Goal: Task Accomplishment & Management: Manage account settings

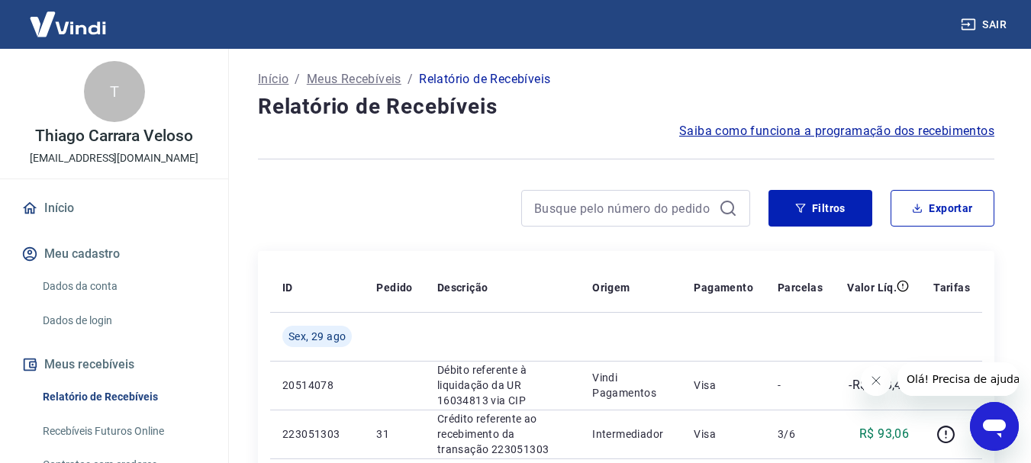
click at [811, 134] on span "Saiba como funciona a programação dos recebimentos" at bounding box center [836, 131] width 315 height 18
click at [107, 285] on link "Dados da conta" at bounding box center [123, 286] width 173 height 31
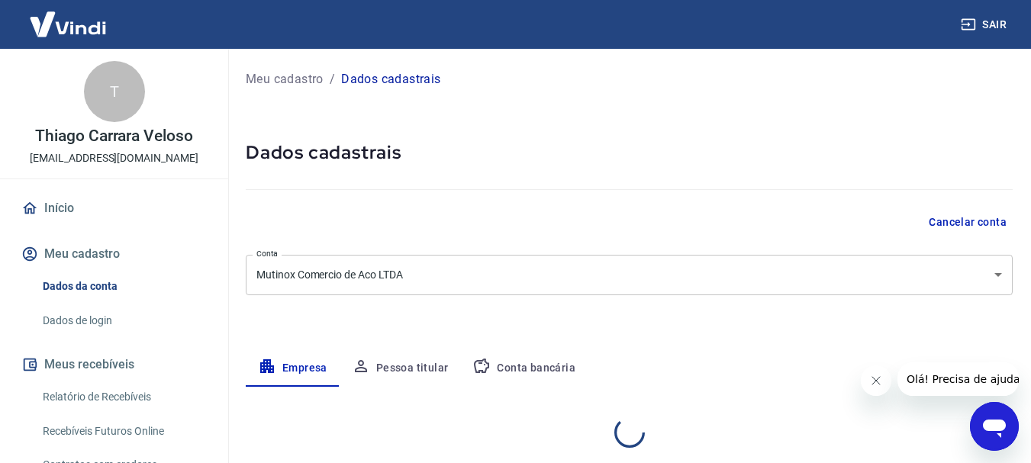
select select "SP"
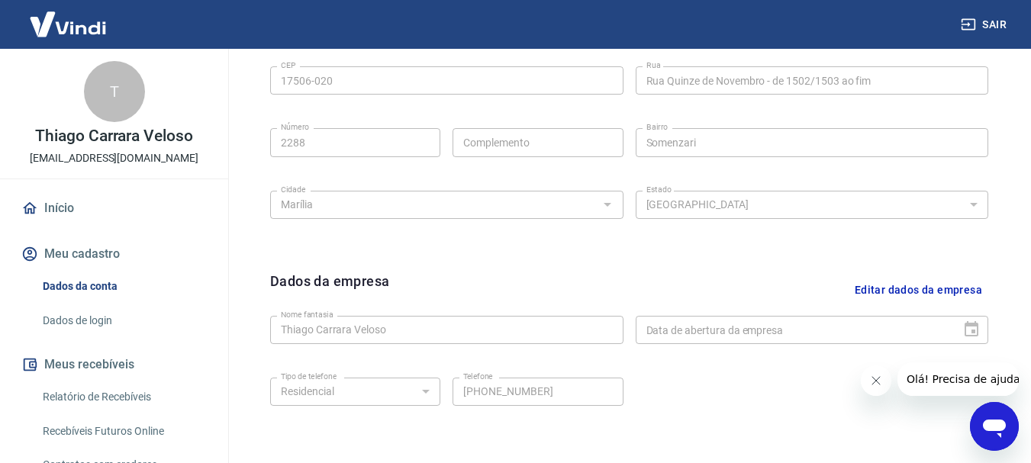
scroll to position [610, 0]
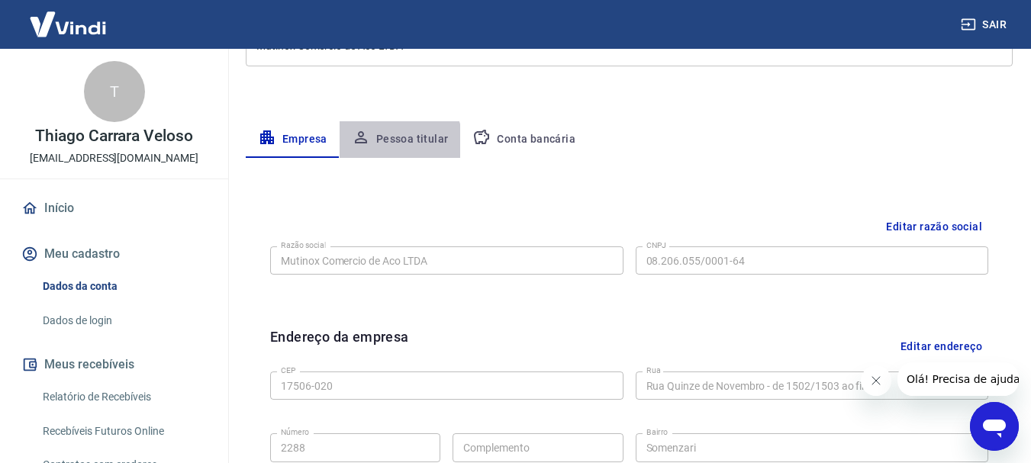
click at [391, 145] on button "Pessoa titular" at bounding box center [400, 139] width 121 height 37
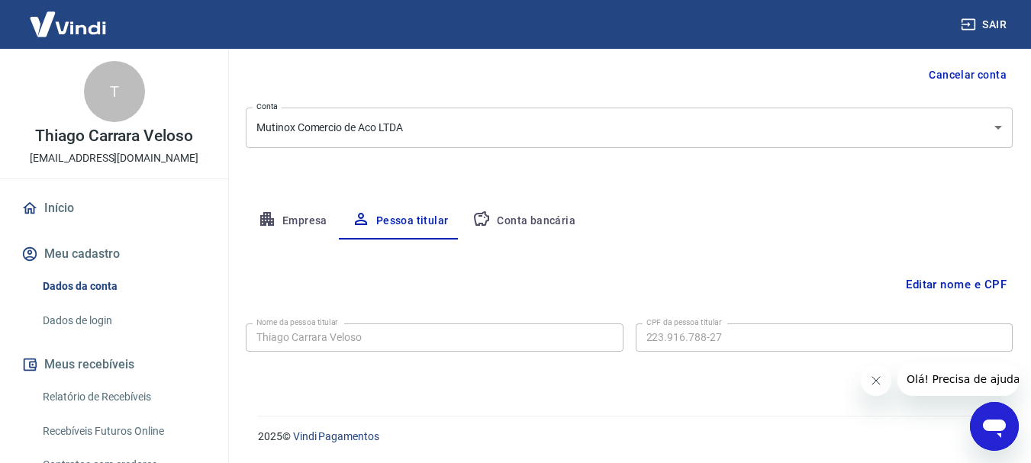
click at [504, 219] on button "Conta bancária" at bounding box center [523, 221] width 127 height 37
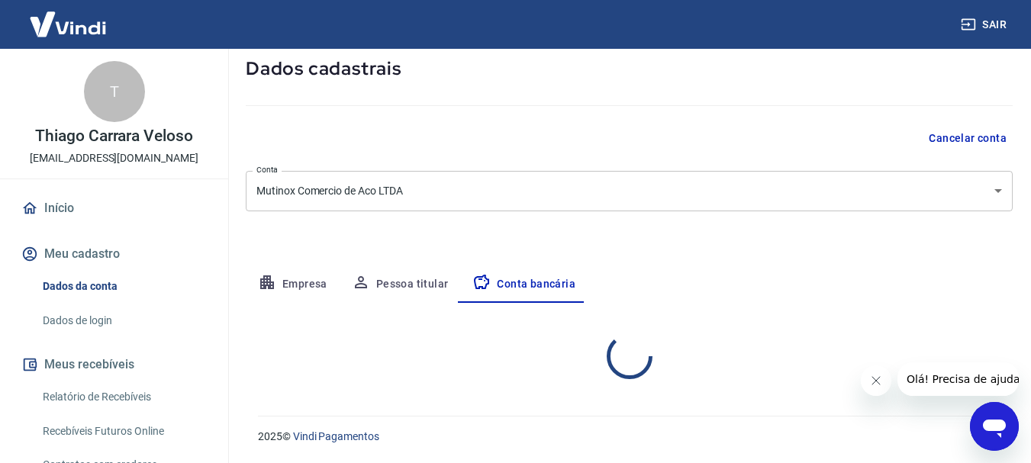
select select "1"
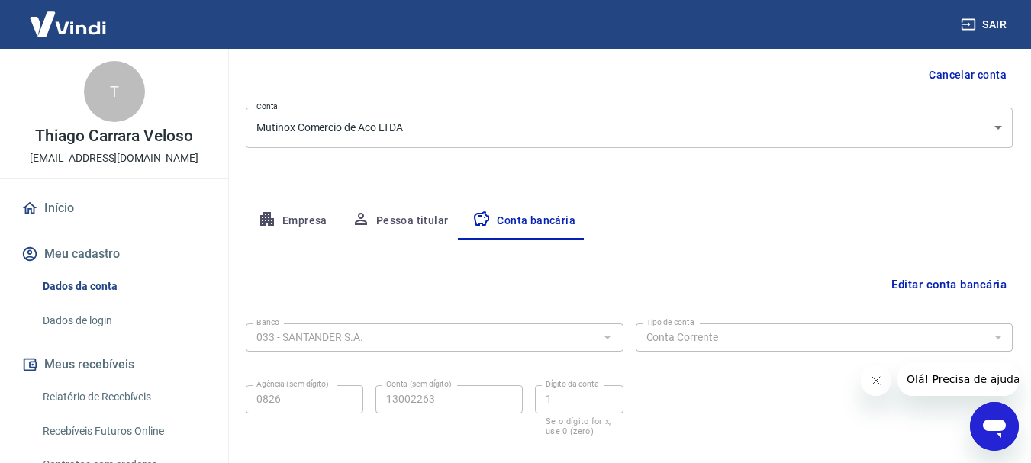
scroll to position [224, 0]
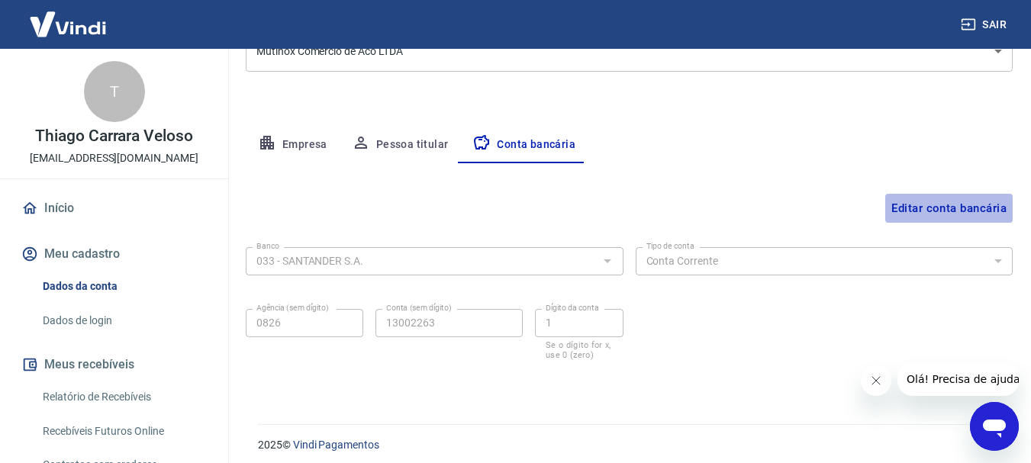
click at [940, 207] on button "Editar conta bancária" at bounding box center [948, 208] width 127 height 29
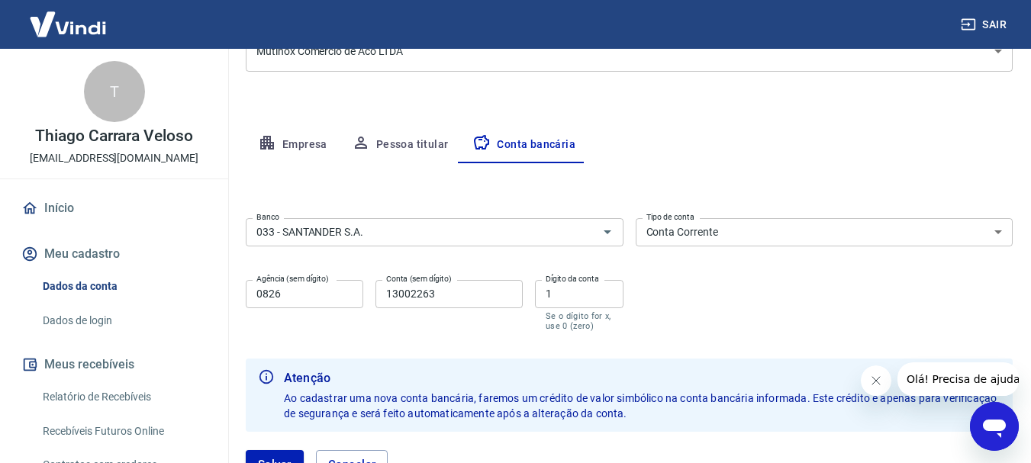
scroll to position [342, 0]
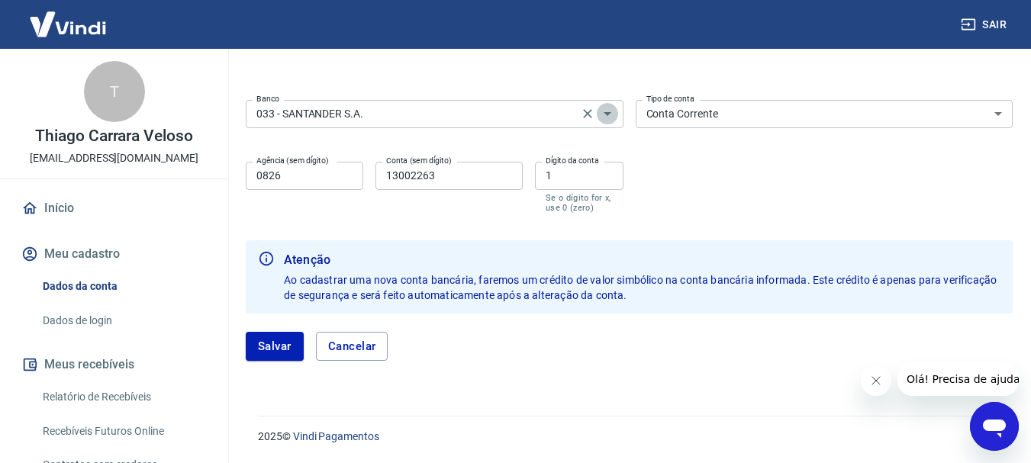
click at [605, 115] on icon "Abrir" at bounding box center [607, 114] width 18 height 18
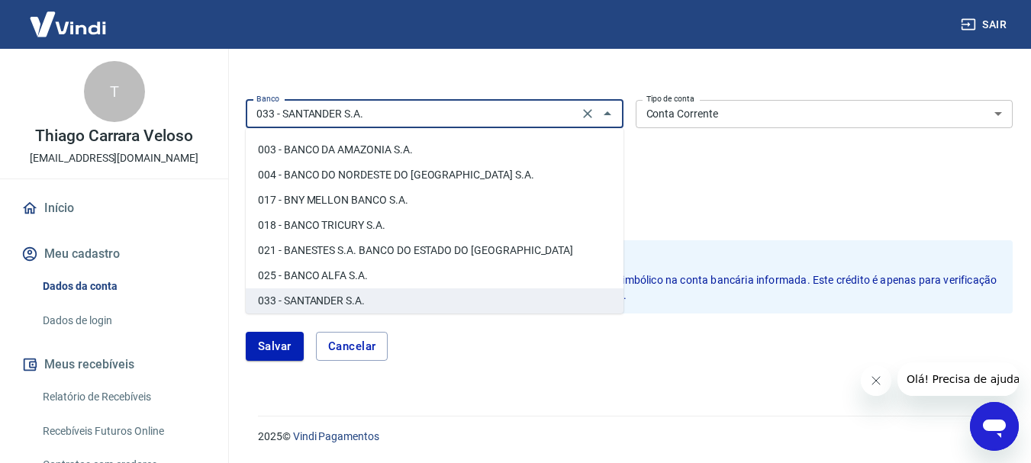
scroll to position [0, 0]
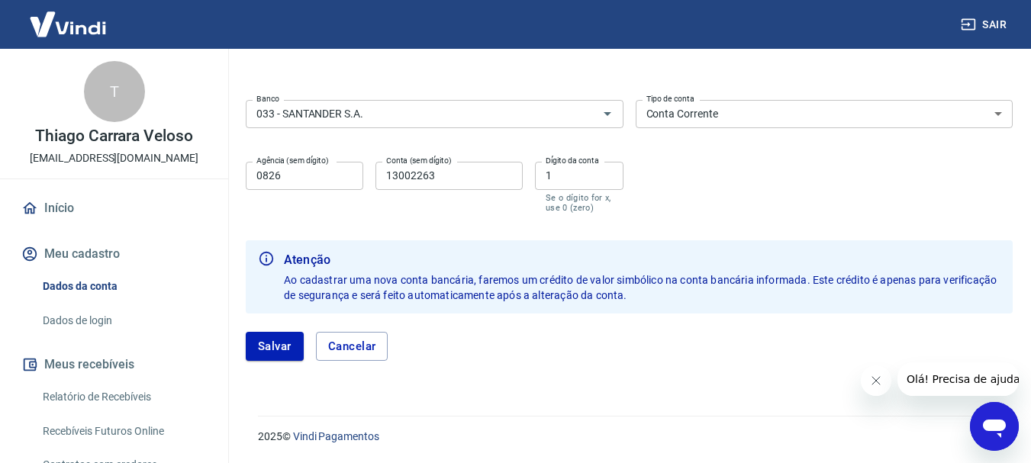
click at [588, 78] on div "Editar conta bancária Banco 033 - SANTANDER S.A. Banco Tipo de conta Conta Corr…" at bounding box center [629, 212] width 767 height 334
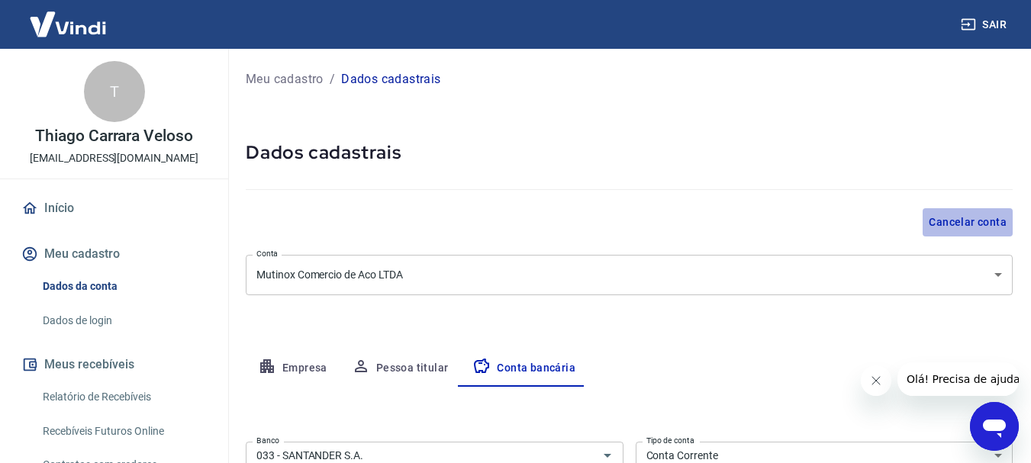
click at [959, 222] on button "Cancelar conta" at bounding box center [967, 222] width 90 height 28
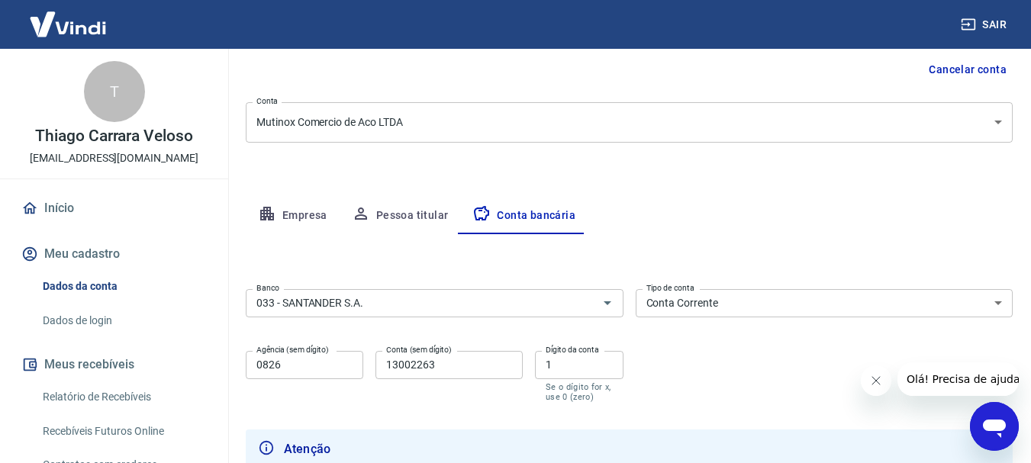
scroll to position [229, 0]
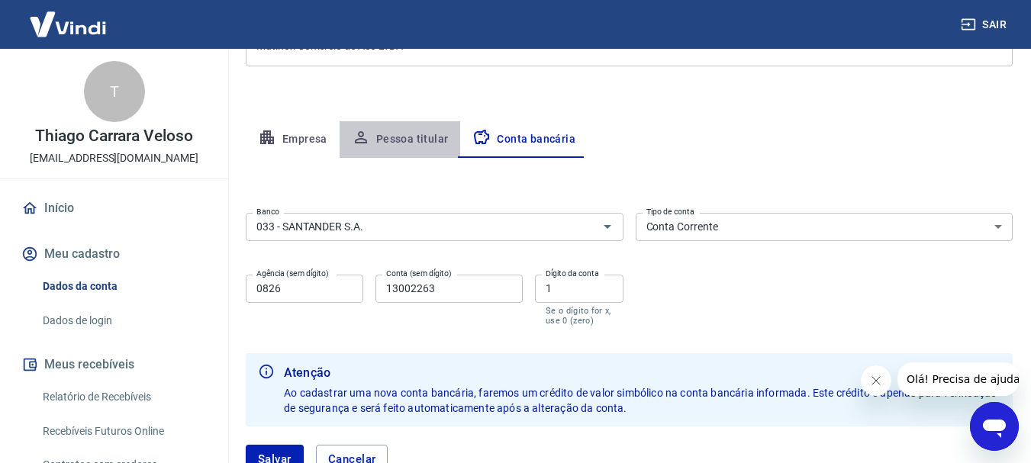
click at [388, 138] on button "Pessoa titular" at bounding box center [400, 139] width 121 height 37
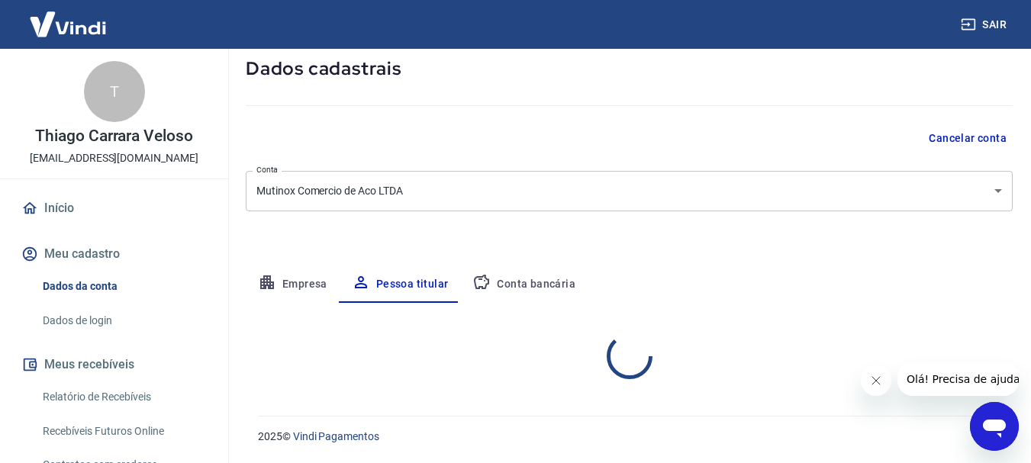
scroll to position [147, 0]
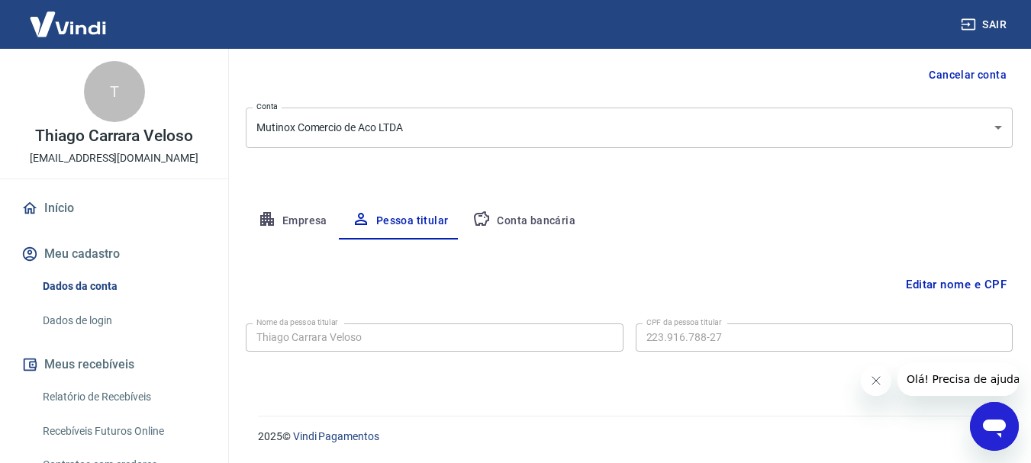
click at [509, 217] on button "Conta bancária" at bounding box center [523, 221] width 127 height 37
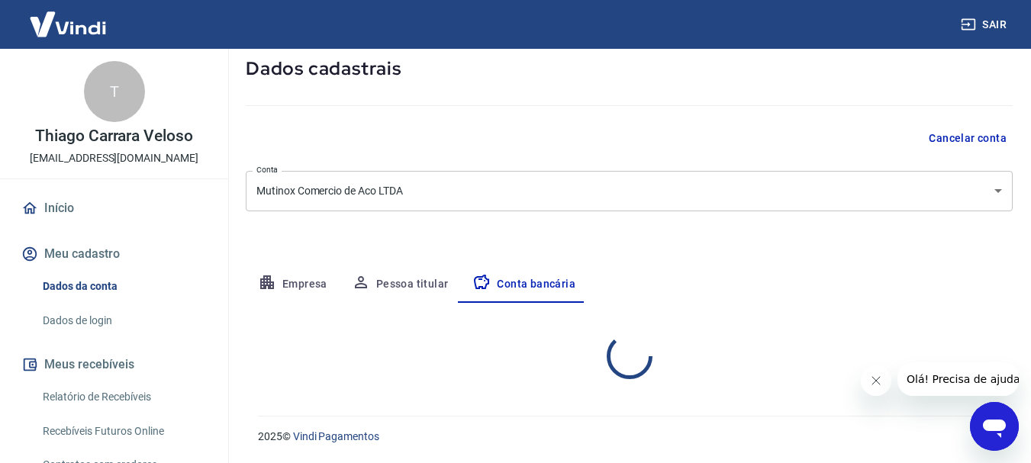
select select "1"
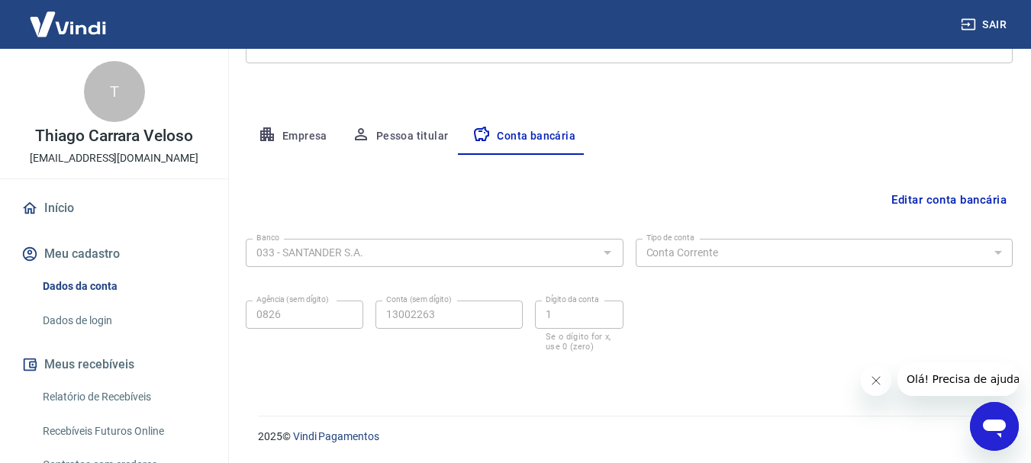
scroll to position [79, 0]
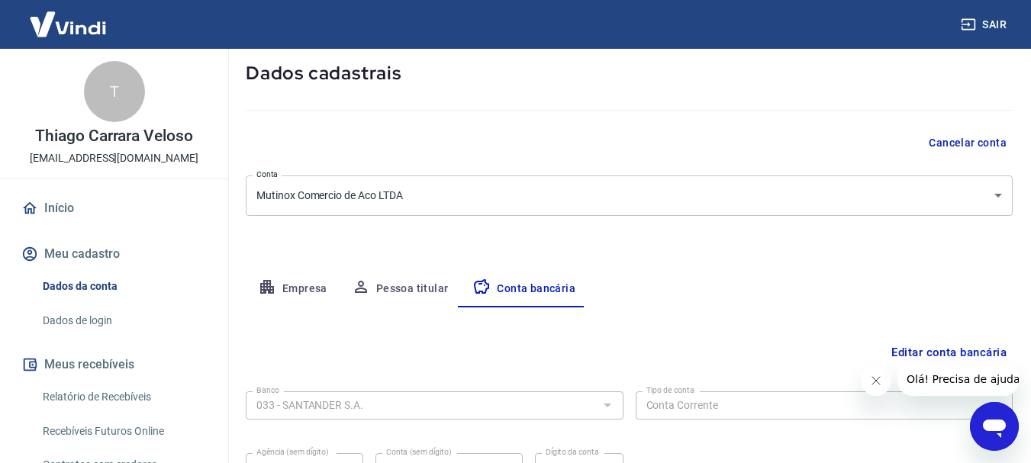
click at [991, 195] on body "Sair T Thiago Carrara Veloso [EMAIL_ADDRESS][DOMAIN_NAME] Início Meu cadastro D…" at bounding box center [515, 152] width 1031 height 463
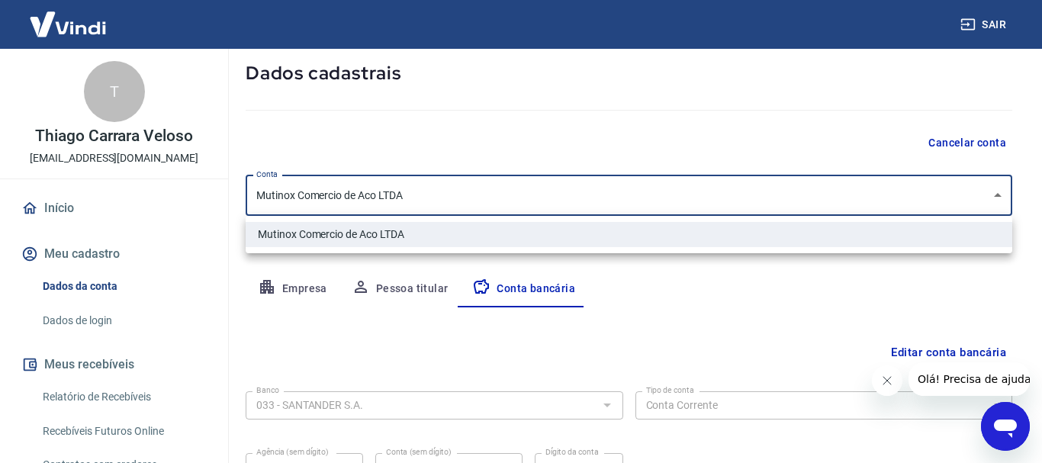
click at [987, 192] on div at bounding box center [521, 231] width 1042 height 463
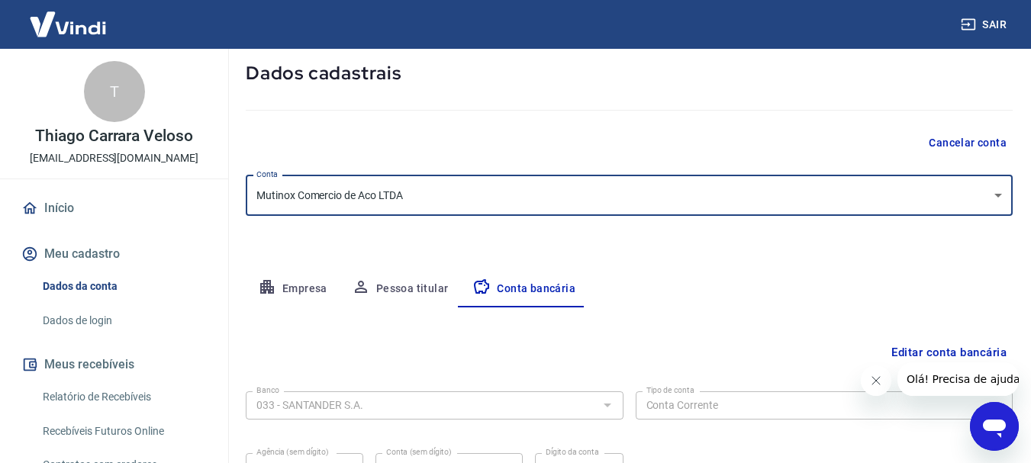
scroll to position [156, 0]
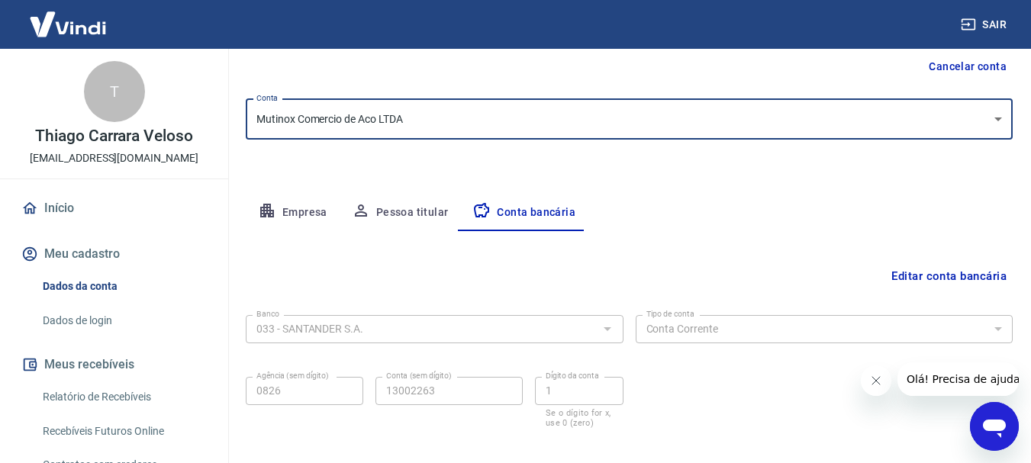
click at [907, 273] on button "Editar conta bancária" at bounding box center [948, 276] width 127 height 29
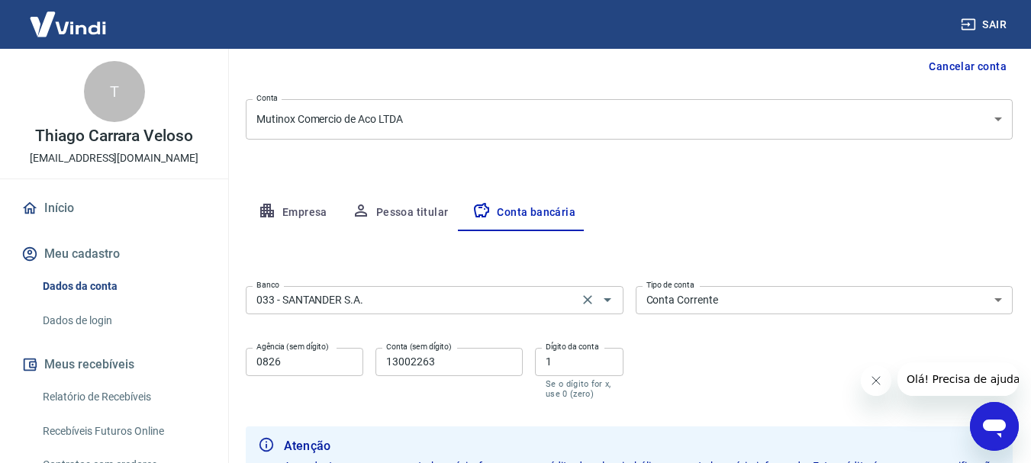
click at [457, 303] on input "033 - SANTANDER S.A." at bounding box center [412, 300] width 324 height 19
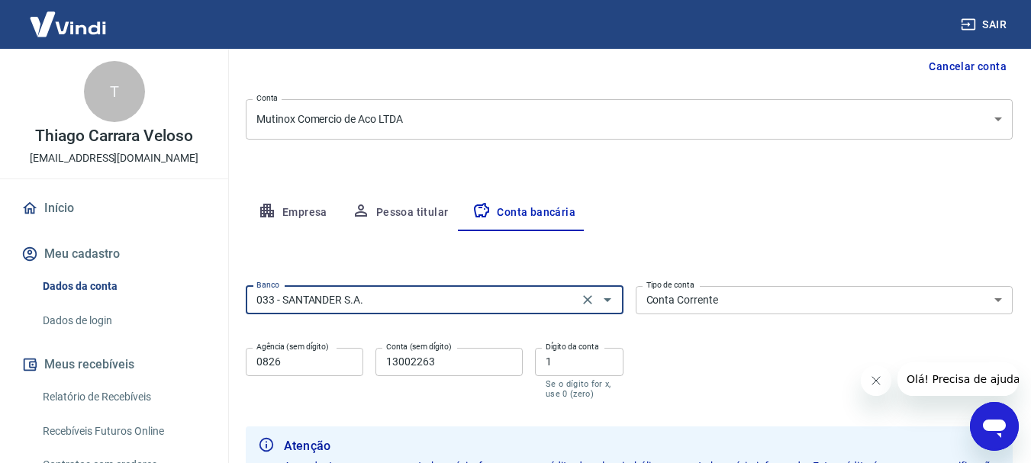
scroll to position [342, 0]
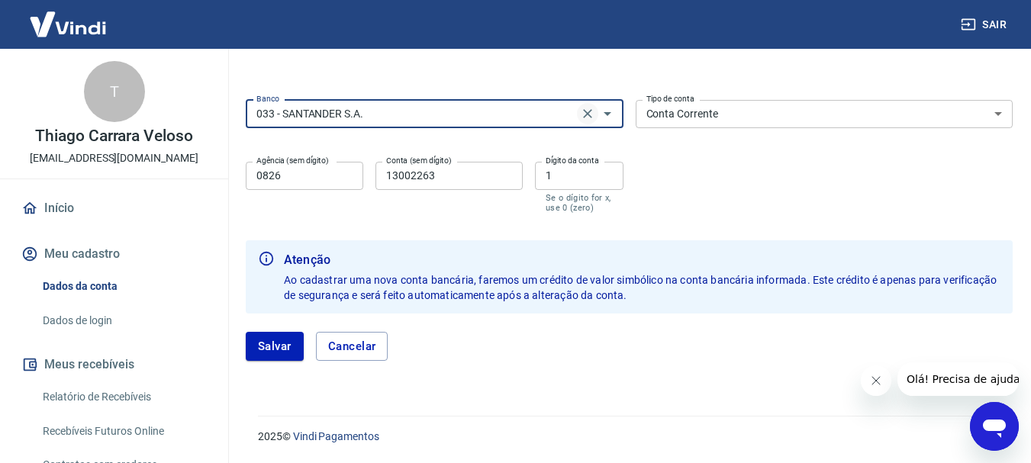
click at [591, 114] on icon "Clear" at bounding box center [587, 113] width 15 height 15
click at [741, 114] on select "Conta Corrente Conta Poupança" at bounding box center [825, 114] width 378 height 28
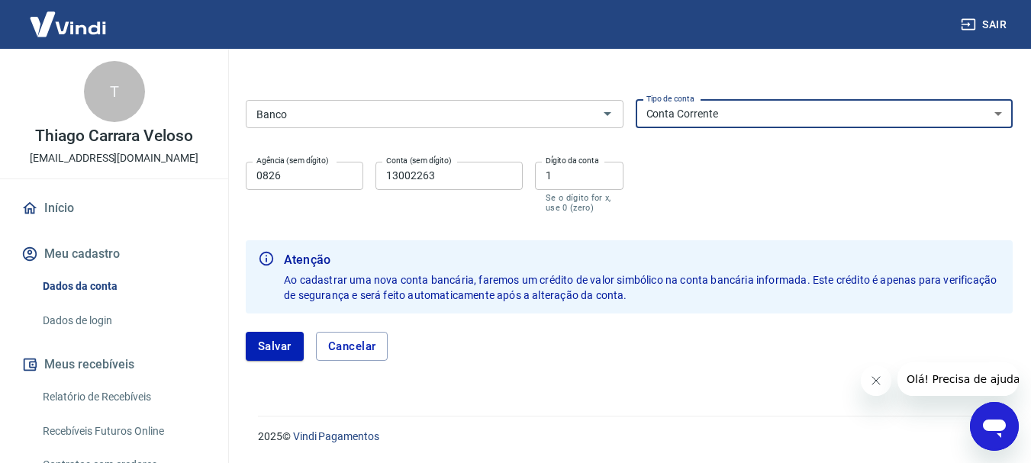
click at [671, 216] on form "Banco Banco Tipo de conta Conta Corrente Conta Poupança Tipo de conta Agência (…" at bounding box center [629, 236] width 767 height 285
click at [760, 116] on select "Conta Corrente Conta Poupança" at bounding box center [825, 114] width 378 height 28
select select
click at [636, 100] on select "Conta Corrente Conta Poupança" at bounding box center [825, 114] width 378 height 28
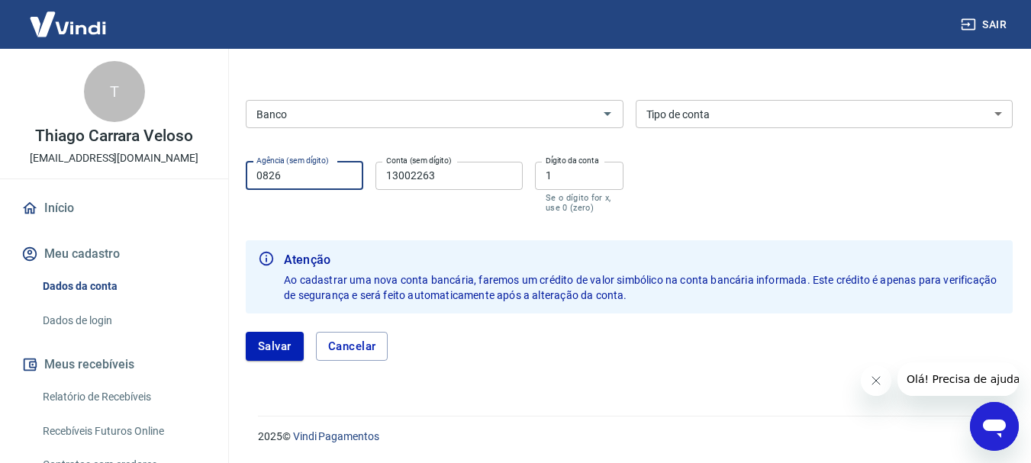
drag, startPoint x: 288, startPoint y: 179, endPoint x: 255, endPoint y: 178, distance: 33.6
click at [255, 178] on input "0826" at bounding box center [305, 176] width 118 height 28
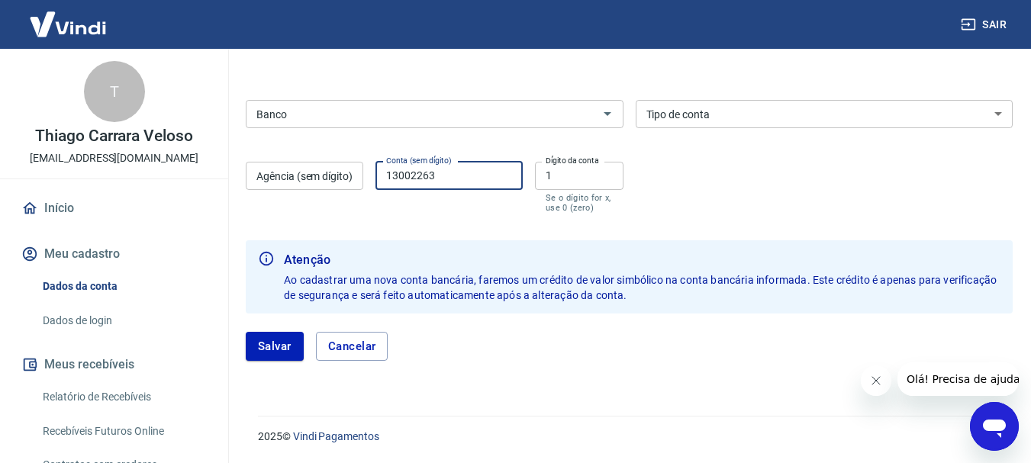
drag, startPoint x: 448, startPoint y: 179, endPoint x: 365, endPoint y: 179, distance: 83.2
click at [365, 179] on div "Agência (sem dígito) Agência (sem dígito) Conta (sem dígito) 13002263 Conta (se…" at bounding box center [435, 186] width 378 height 60
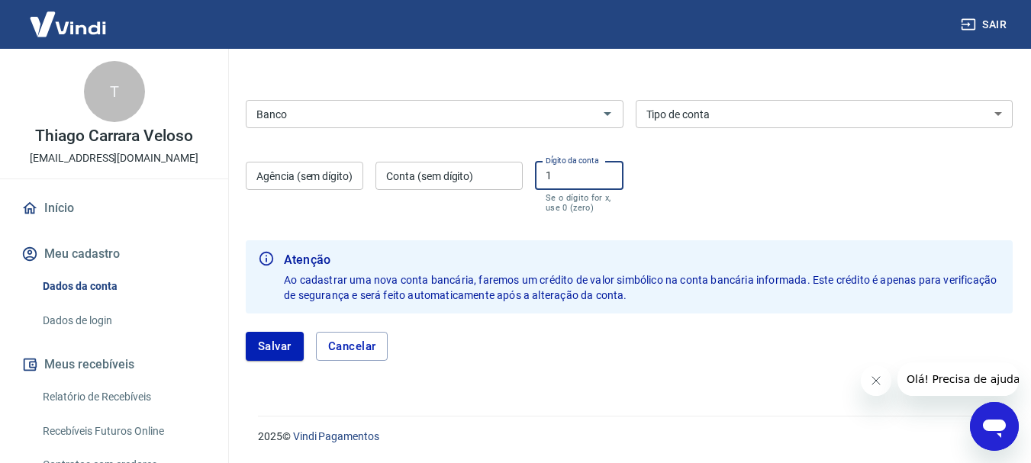
drag, startPoint x: 562, startPoint y: 172, endPoint x: 514, endPoint y: 175, distance: 48.1
click at [514, 175] on div "Agência (sem dígito) Agência (sem dígito) Conta (sem dígito) Conta (sem dígito)…" at bounding box center [435, 186] width 378 height 60
click at [281, 346] on button "Salvar" at bounding box center [275, 346] width 58 height 29
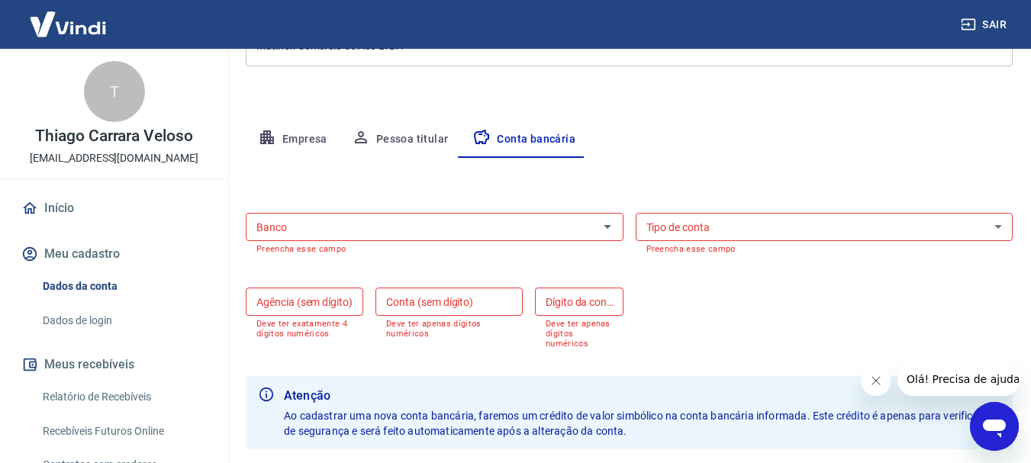
scroll to position [365, 0]
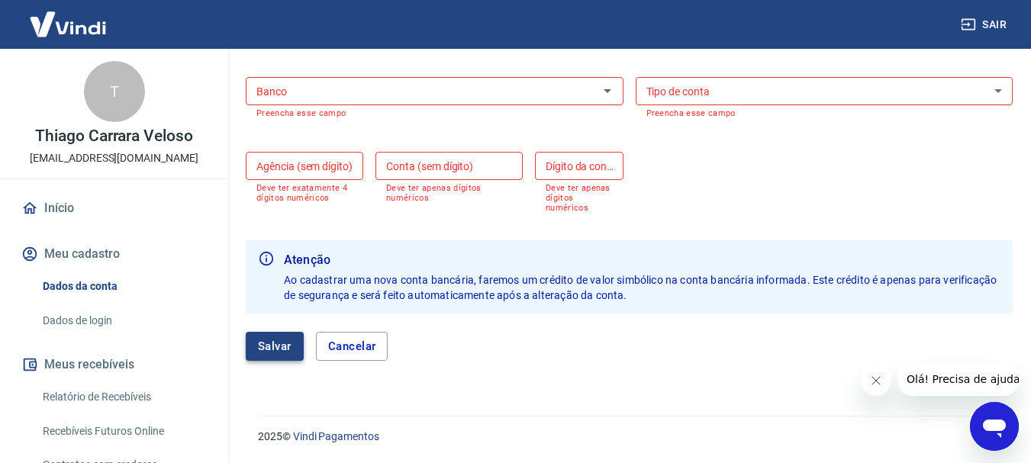
click at [287, 352] on button "Salvar" at bounding box center [275, 346] width 58 height 29
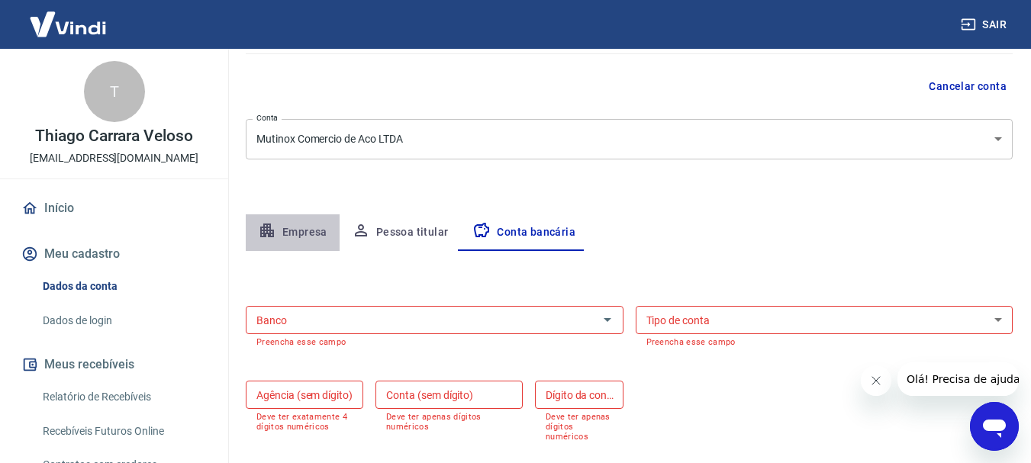
click at [295, 232] on button "Empresa" at bounding box center [293, 232] width 94 height 37
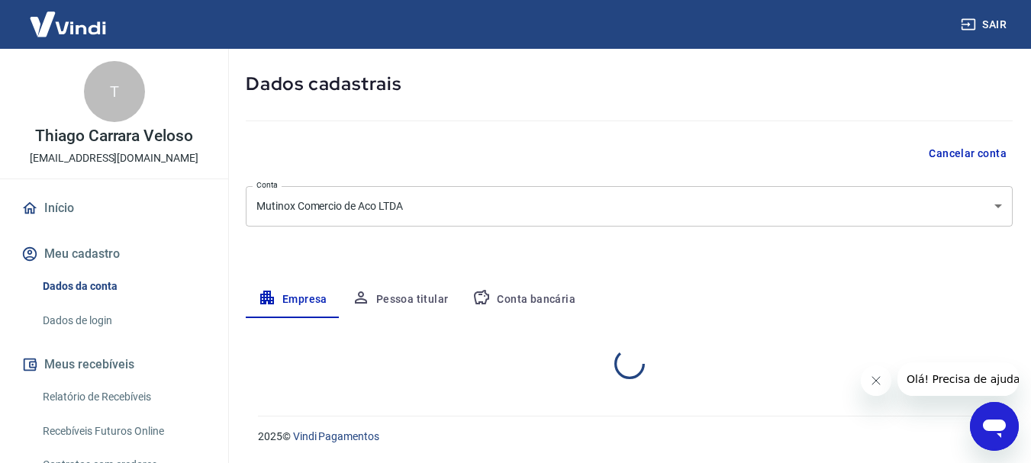
select select "SP"
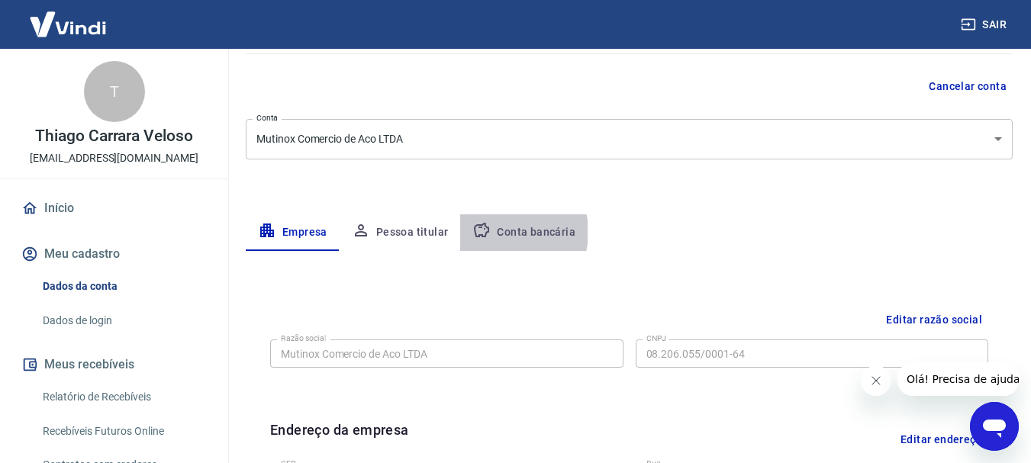
click at [499, 232] on button "Conta bancária" at bounding box center [523, 232] width 127 height 37
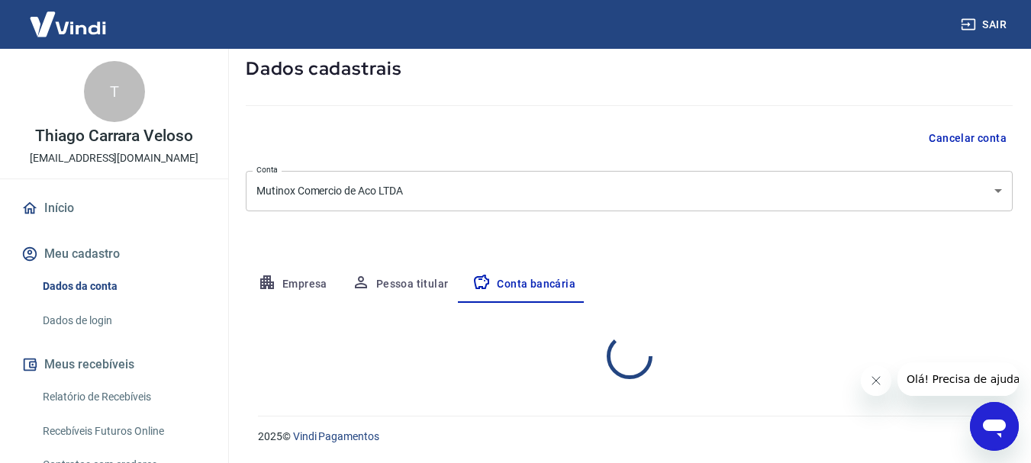
select select "1"
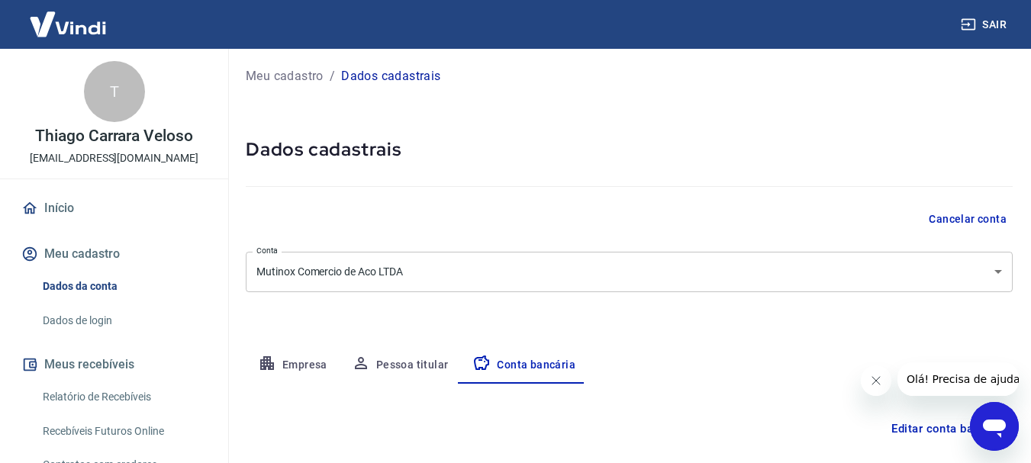
scroll to position [0, 0]
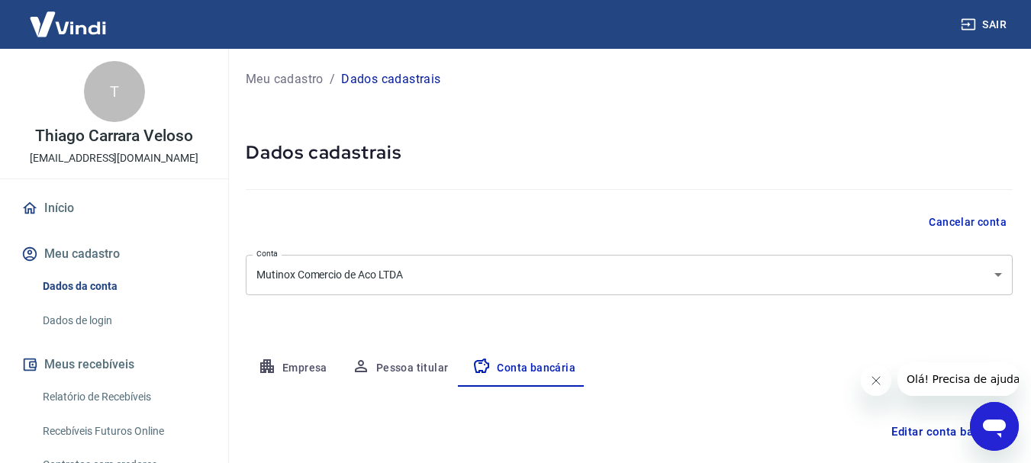
click at [121, 212] on link "Início" at bounding box center [114, 209] width 192 height 34
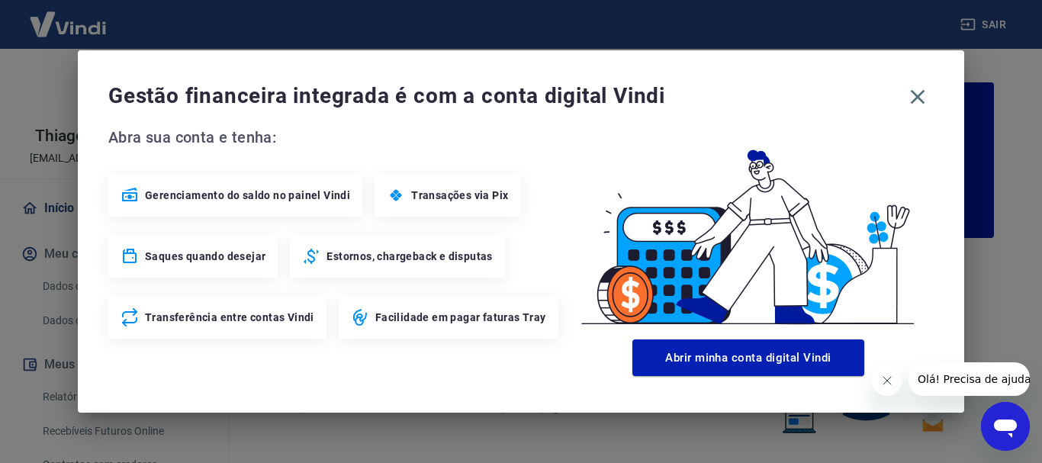
click at [214, 199] on span "Gerenciamento do saldo no painel Vindi" at bounding box center [247, 195] width 205 height 15
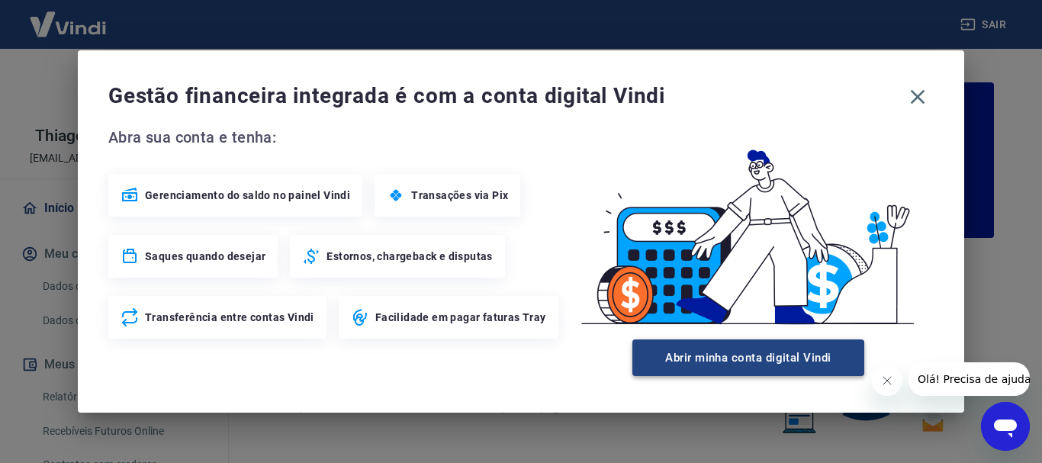
click at [734, 363] on button "Abrir minha conta digital Vindi" at bounding box center [749, 358] width 232 height 37
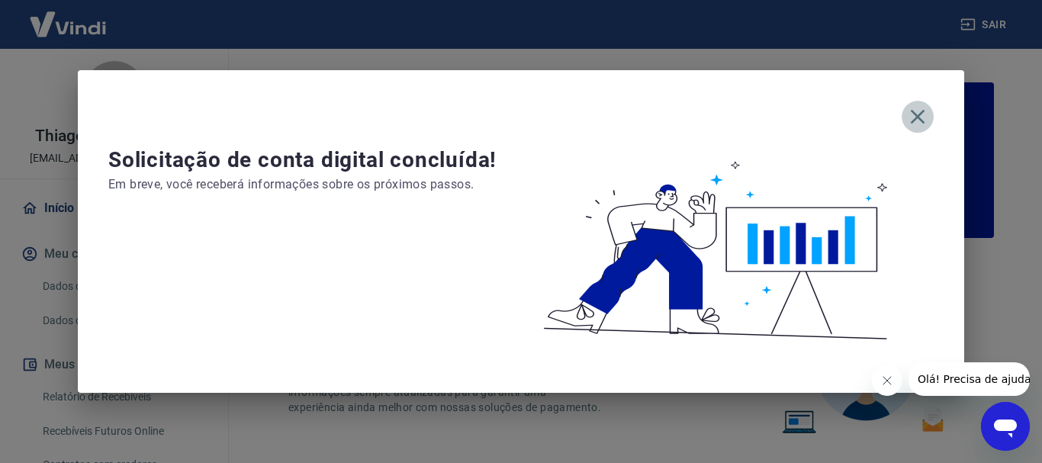
click at [913, 113] on icon "button" at bounding box center [918, 117] width 14 height 14
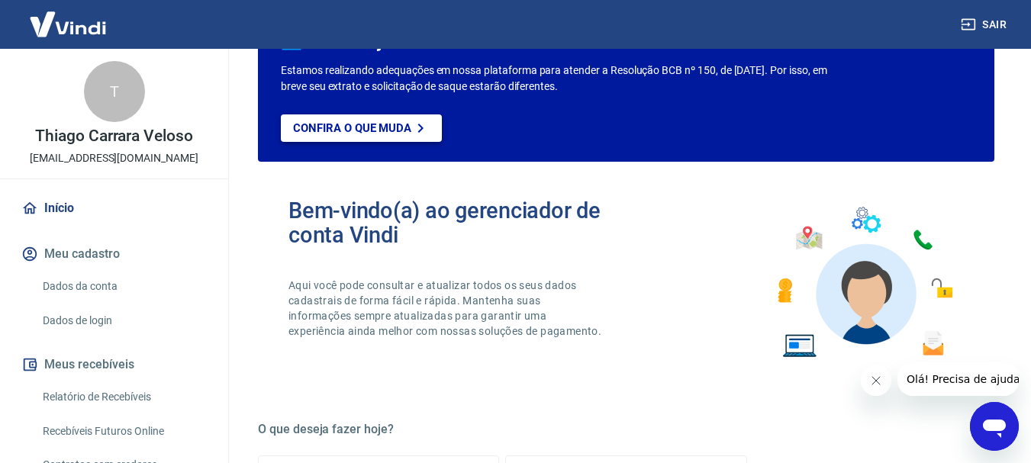
scroll to position [382, 0]
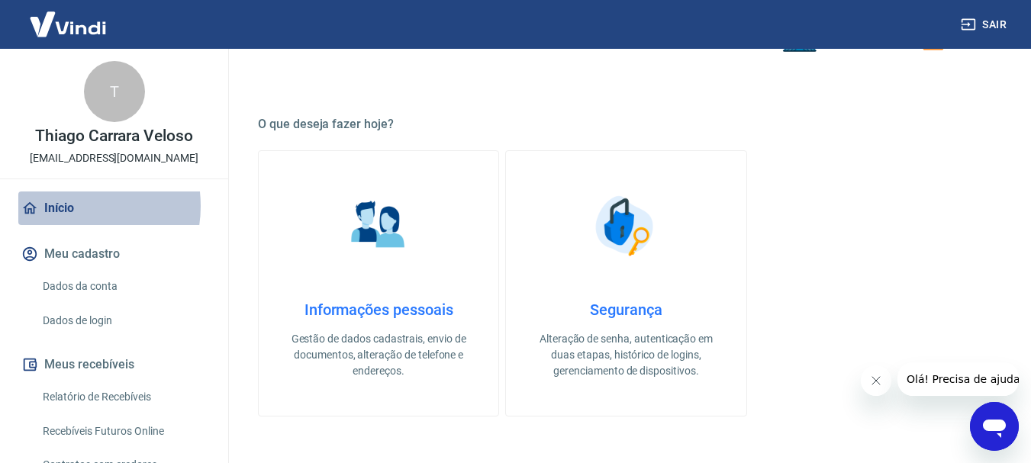
click at [67, 206] on link "Início" at bounding box center [114, 209] width 192 height 34
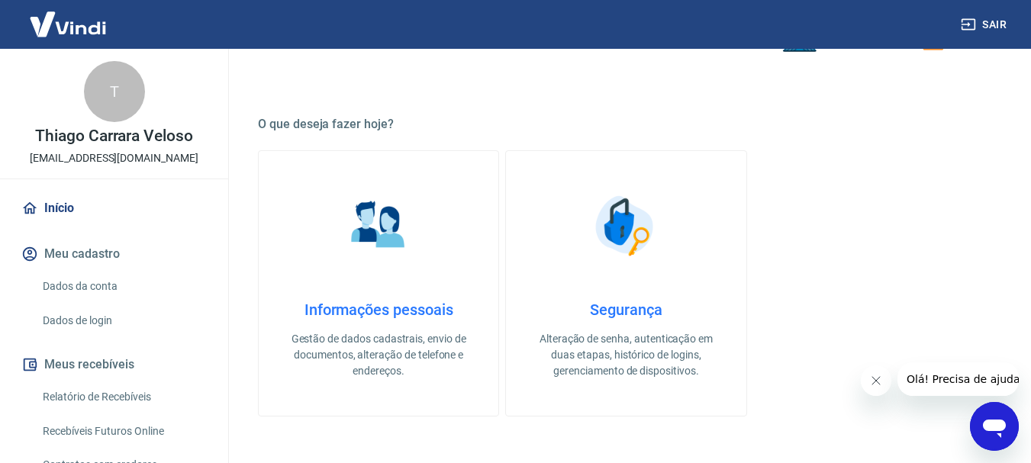
scroll to position [76, 0]
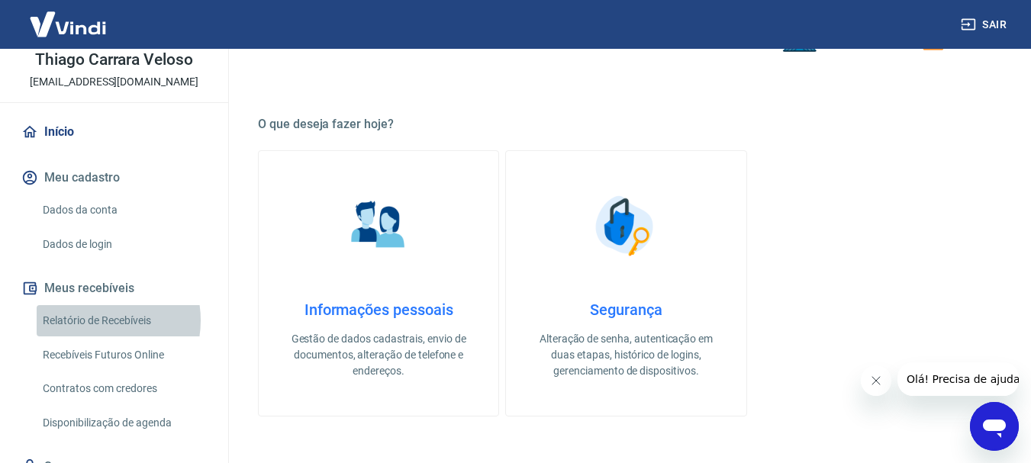
click at [95, 320] on link "Relatório de Recebíveis" at bounding box center [123, 320] width 173 height 31
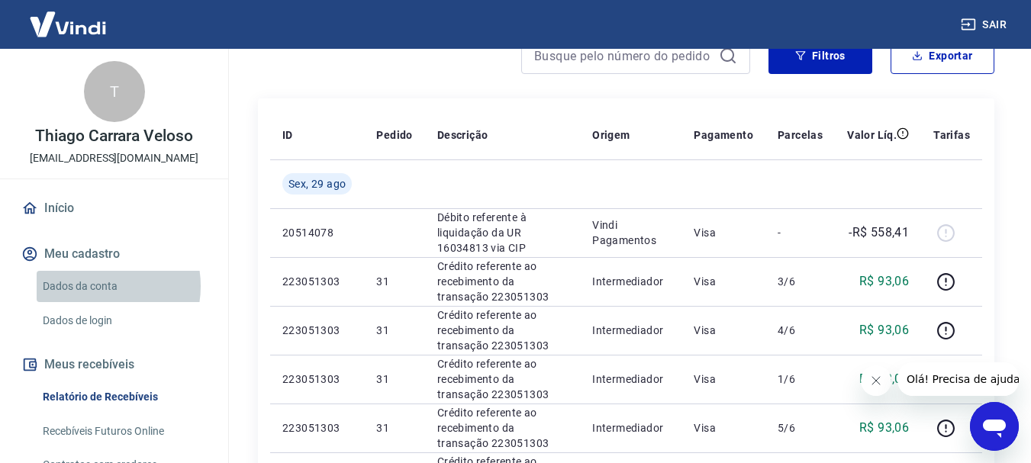
click at [95, 286] on link "Dados da conta" at bounding box center [123, 286] width 173 height 31
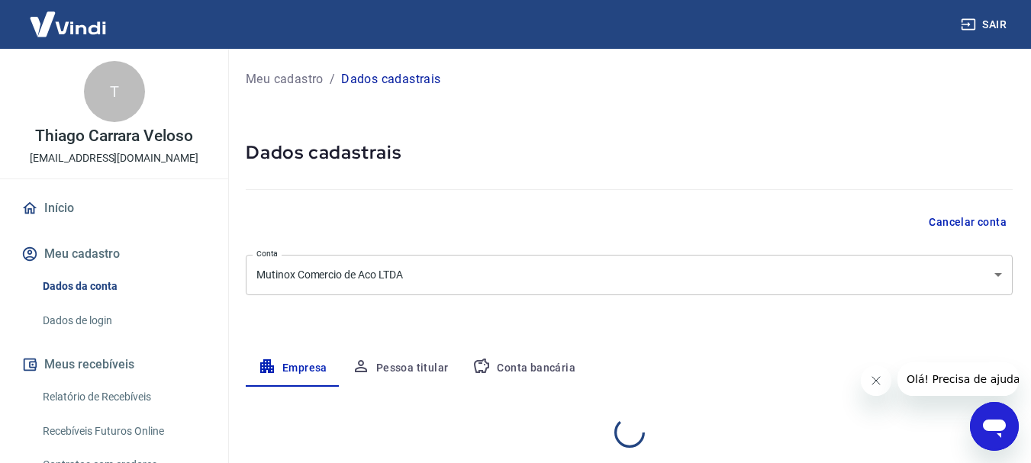
select select "SP"
click at [515, 372] on button "Conta bancária" at bounding box center [523, 368] width 127 height 37
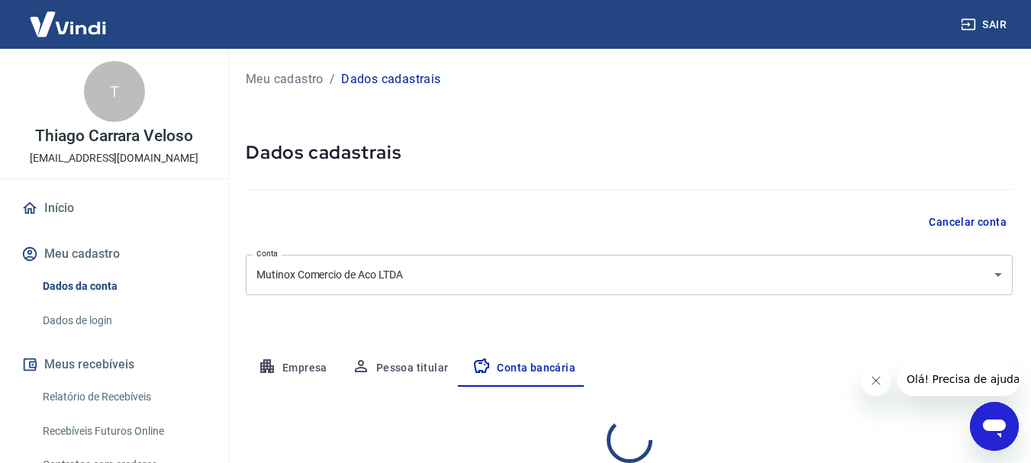
select select "1"
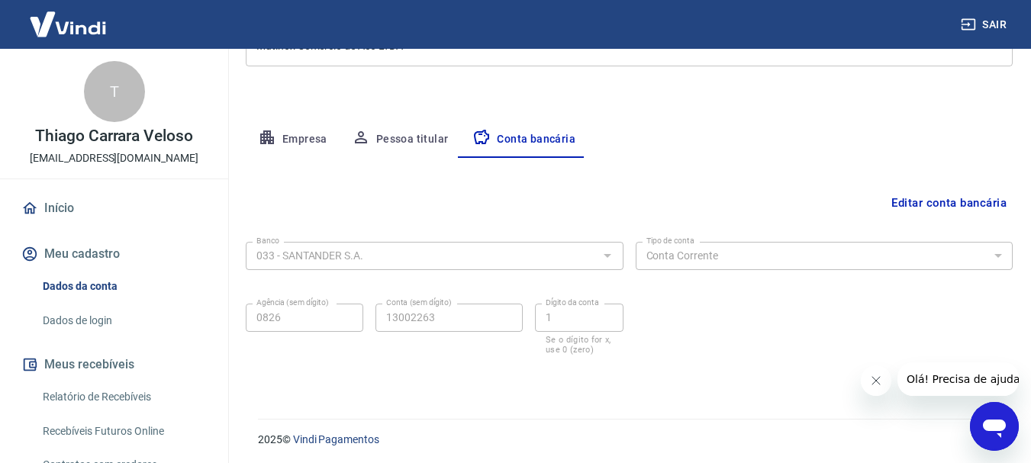
scroll to position [232, 0]
click at [387, 134] on button "Pessoa titular" at bounding box center [400, 136] width 121 height 37
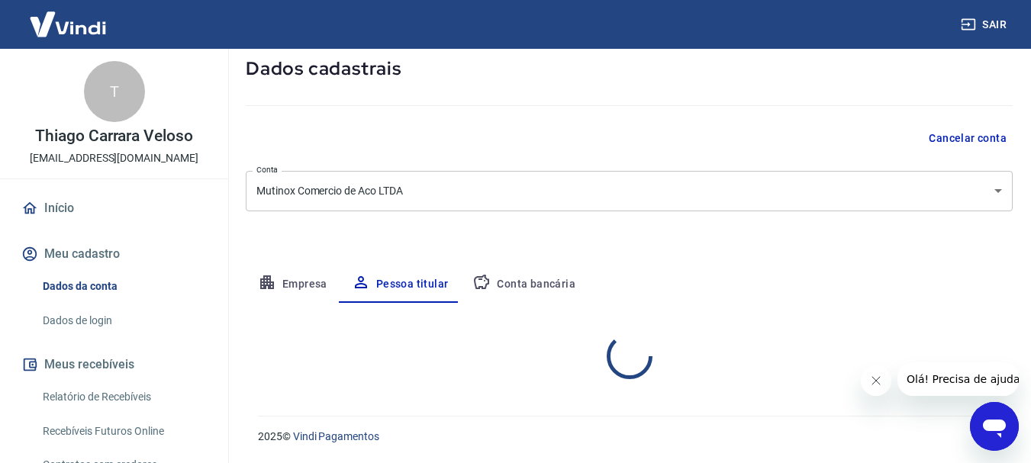
scroll to position [147, 0]
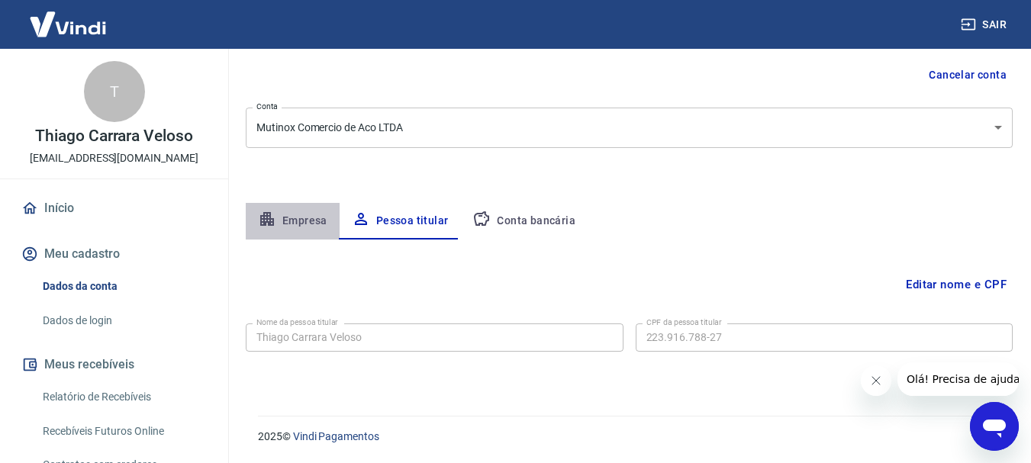
click at [292, 221] on button "Empresa" at bounding box center [293, 221] width 94 height 37
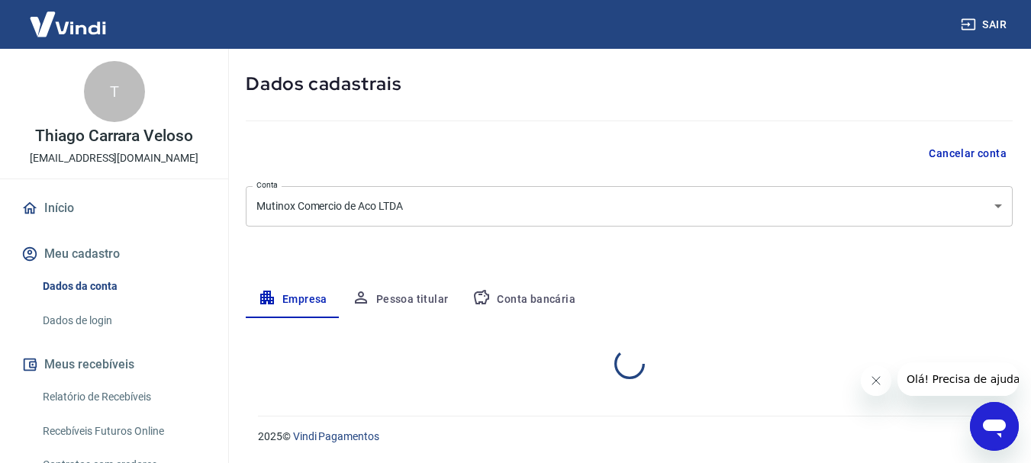
select select "SP"
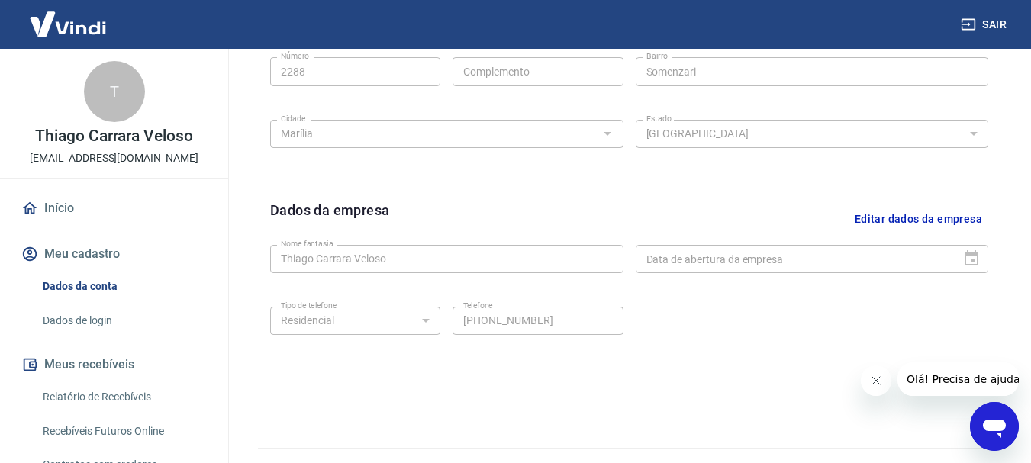
scroll to position [637, 0]
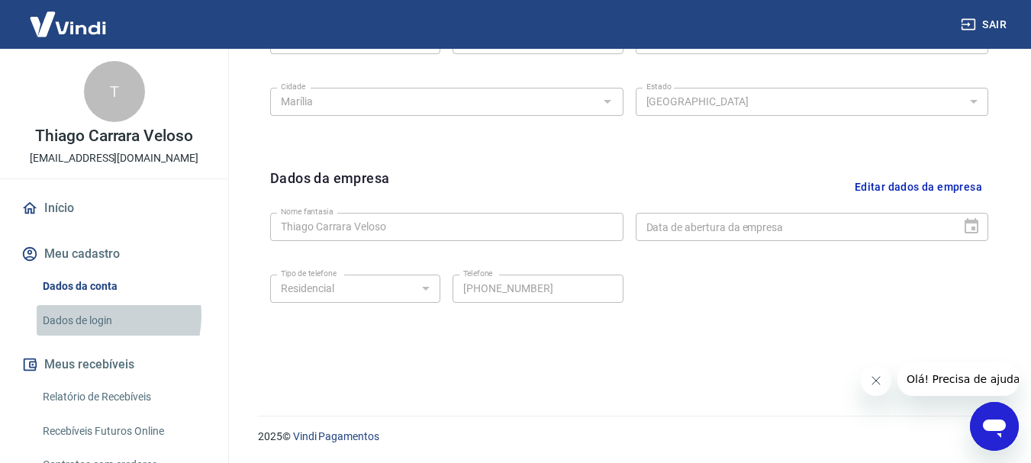
click at [91, 315] on link "Dados de login" at bounding box center [123, 320] width 173 height 31
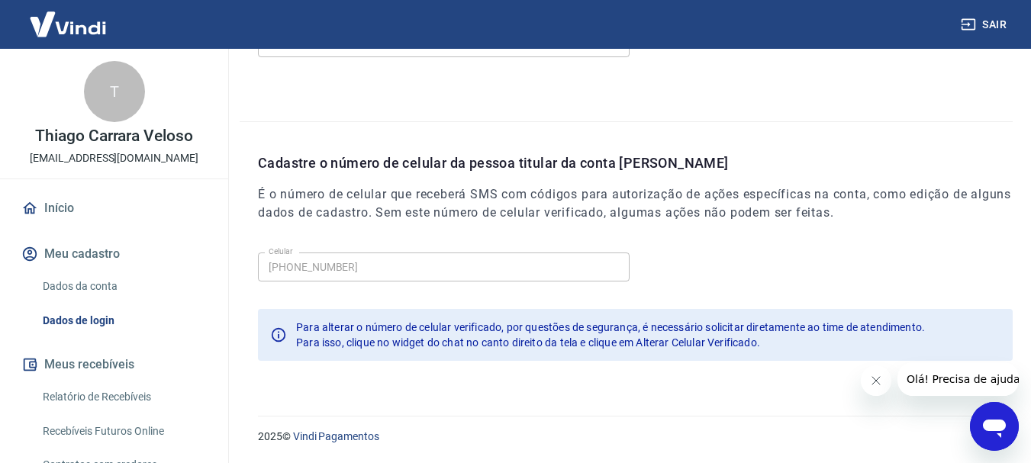
click at [124, 400] on link "Relatório de Recebíveis" at bounding box center [123, 397] width 173 height 31
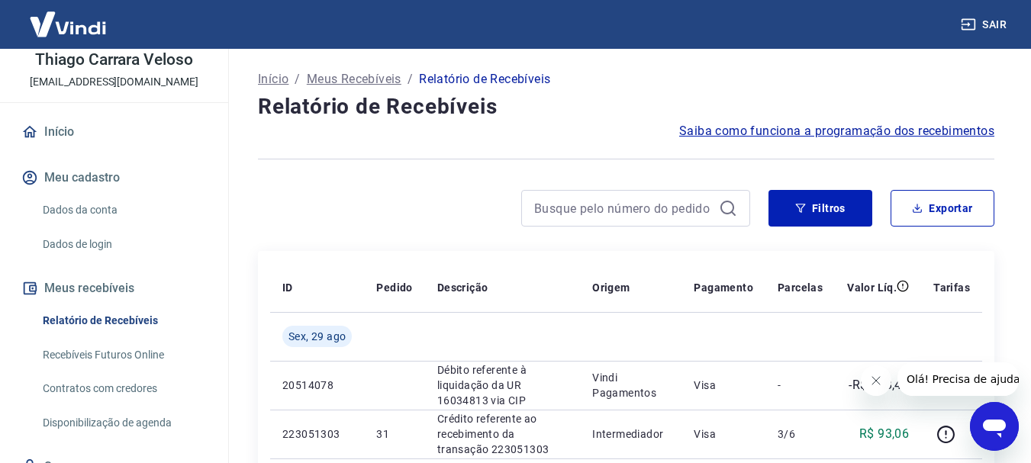
scroll to position [143, 0]
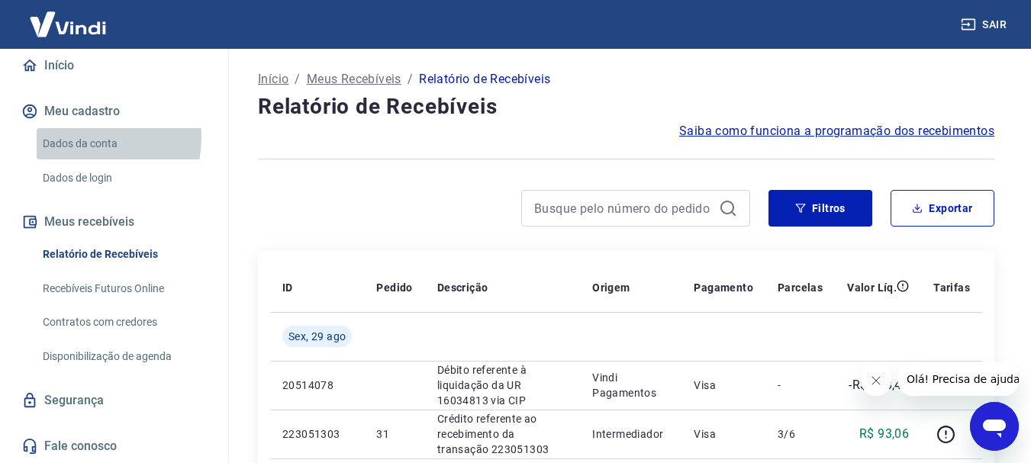
click at [79, 137] on link "Dados da conta" at bounding box center [123, 143] width 173 height 31
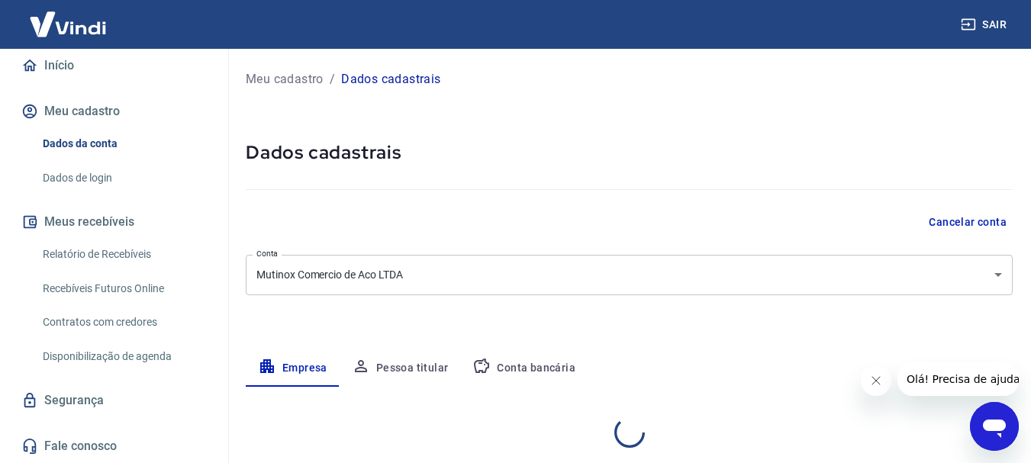
select select "SP"
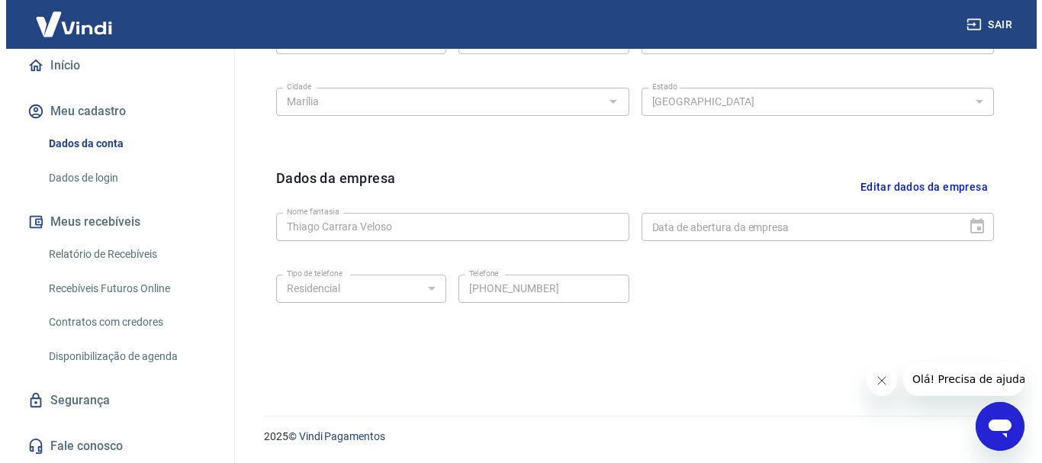
scroll to position [179, 0]
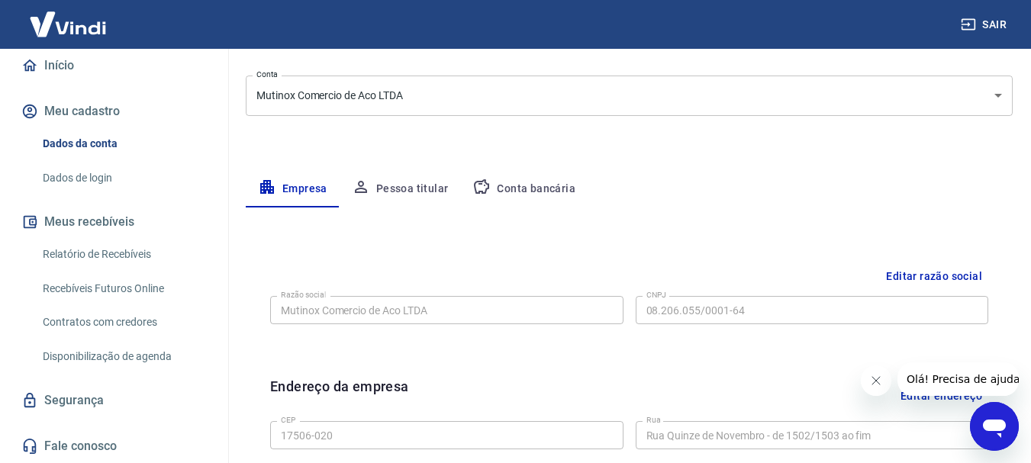
click at [60, 60] on link "Início" at bounding box center [114, 66] width 192 height 34
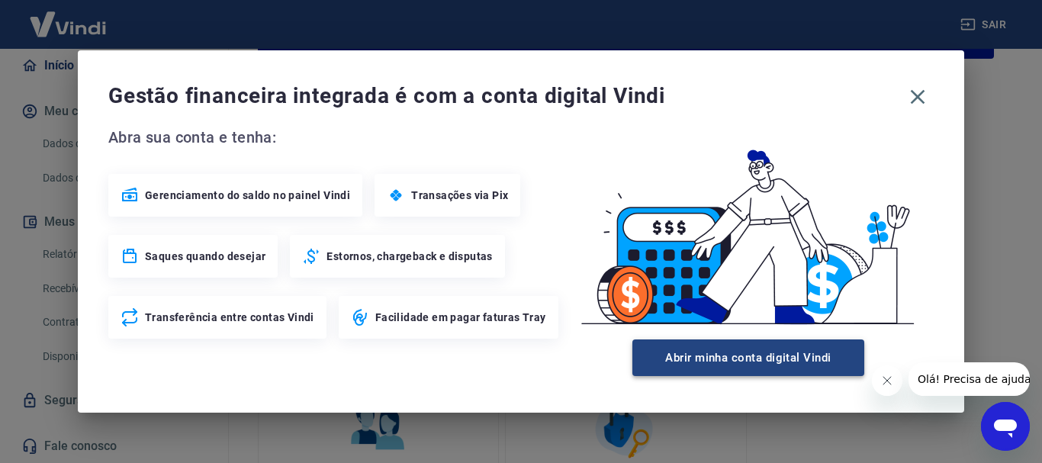
click at [717, 355] on button "Abrir minha conta digital Vindi" at bounding box center [749, 358] width 232 height 37
